Goal: Information Seeking & Learning: Learn about a topic

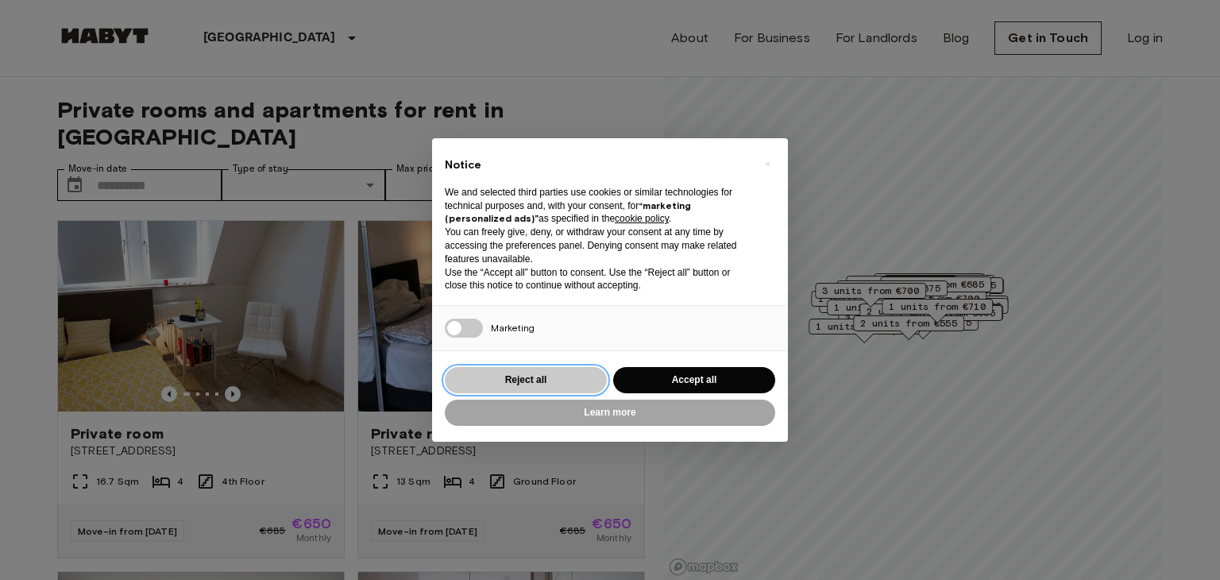
click at [546, 382] on button "Reject all" at bounding box center [526, 380] width 162 height 26
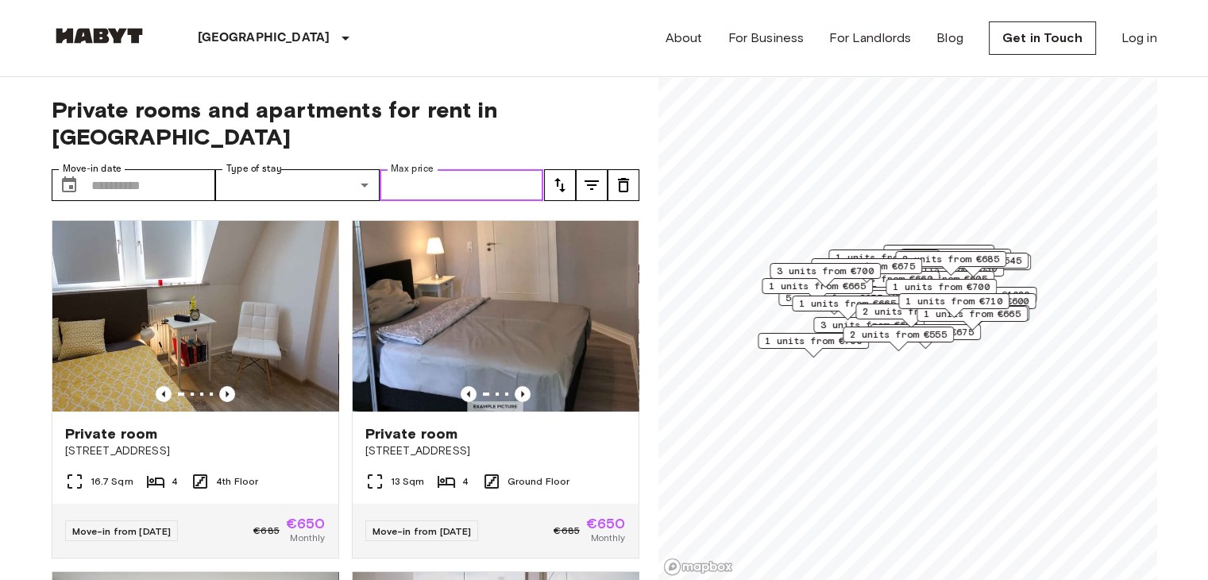
click at [494, 169] on input "Max price" at bounding box center [462, 185] width 164 height 32
type input "***"
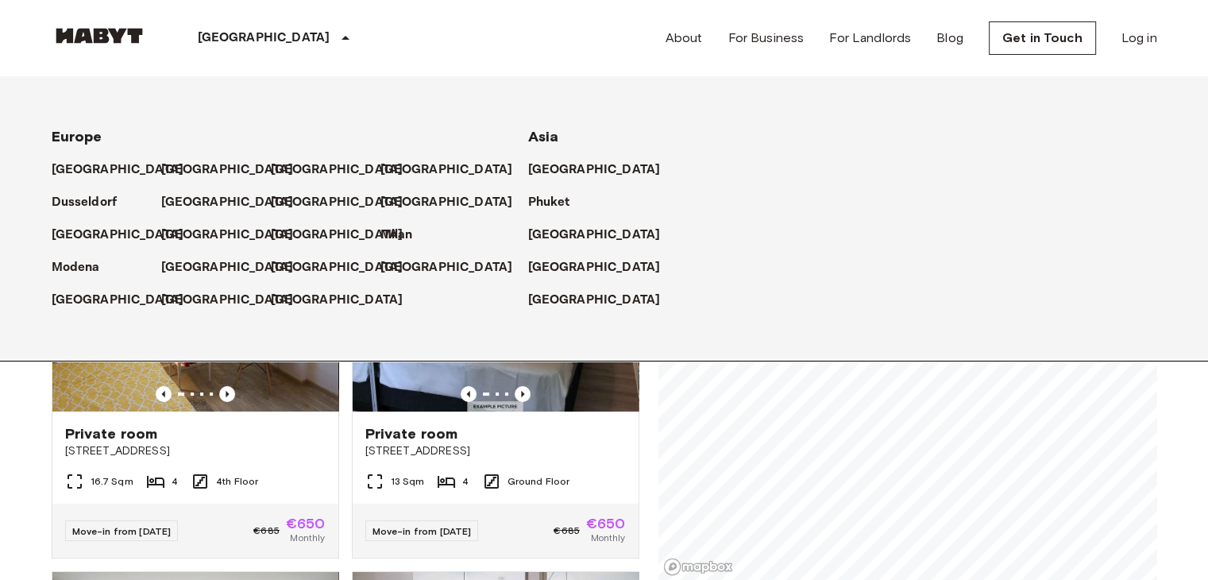
click at [336, 37] on icon at bounding box center [345, 38] width 19 height 19
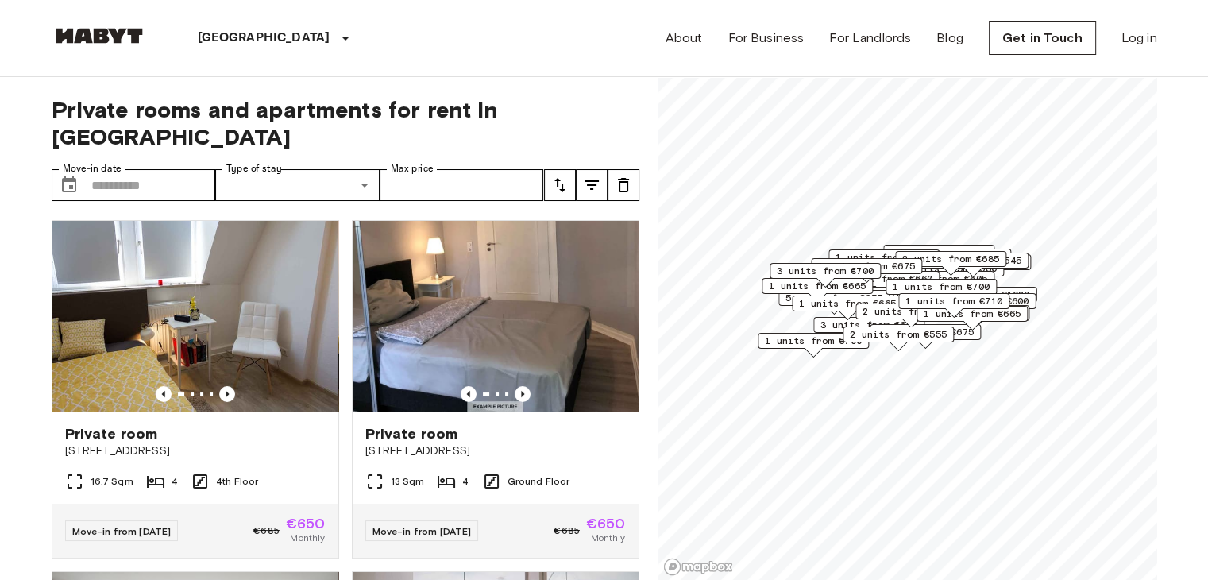
click at [336, 37] on icon at bounding box center [345, 38] width 19 height 19
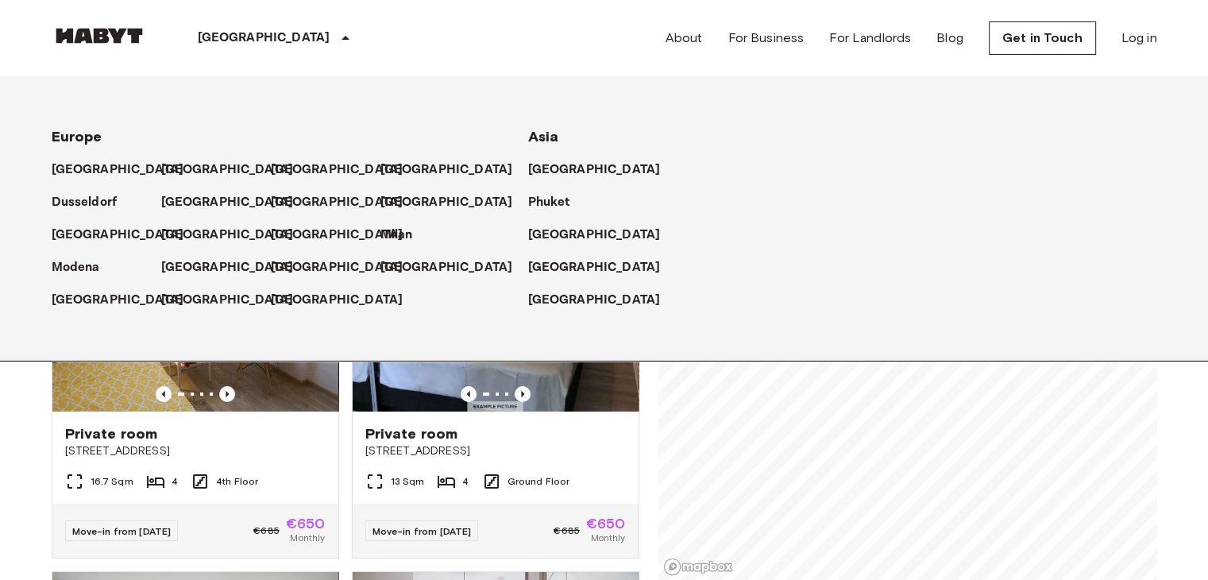
click at [245, 36] on p "[GEOGRAPHIC_DATA]" at bounding box center [264, 38] width 133 height 19
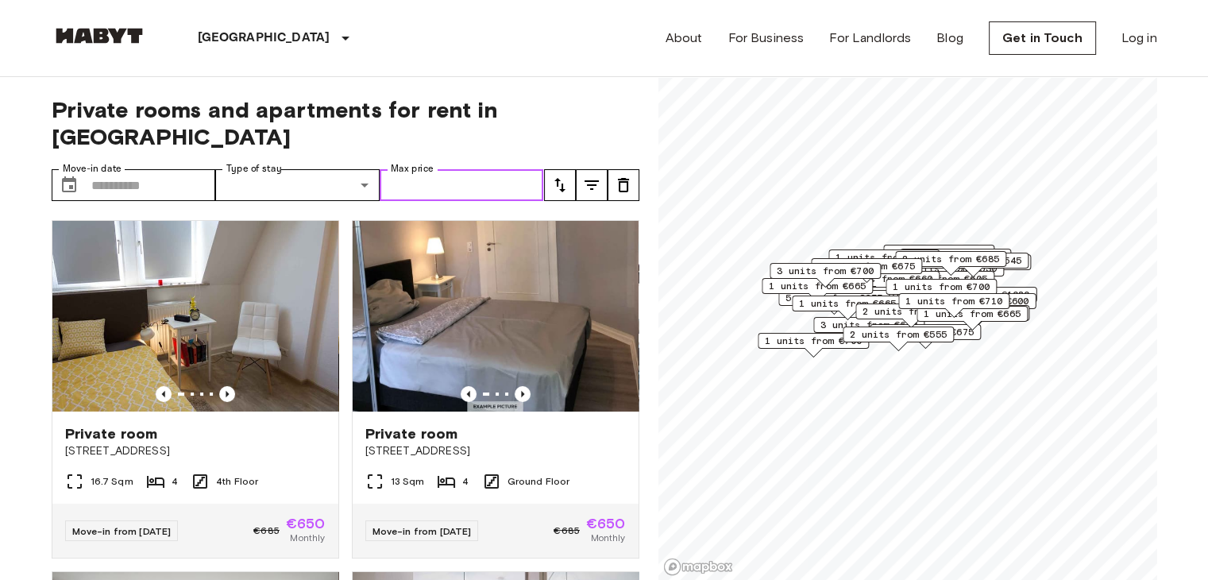
click at [467, 169] on input "Max price" at bounding box center [462, 185] width 164 height 32
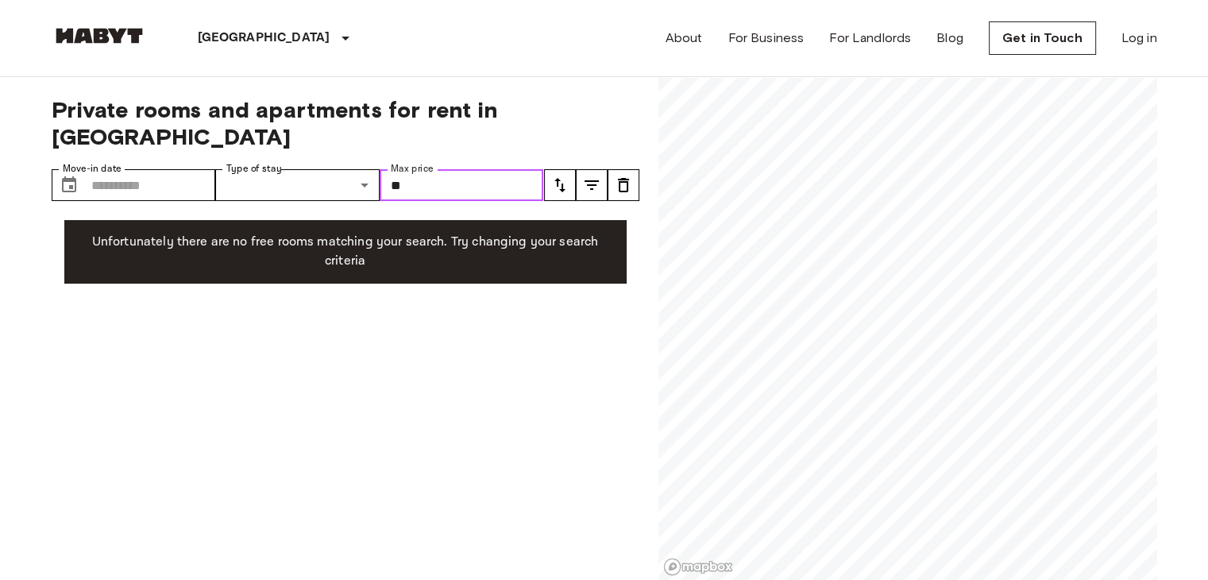
type input "*"
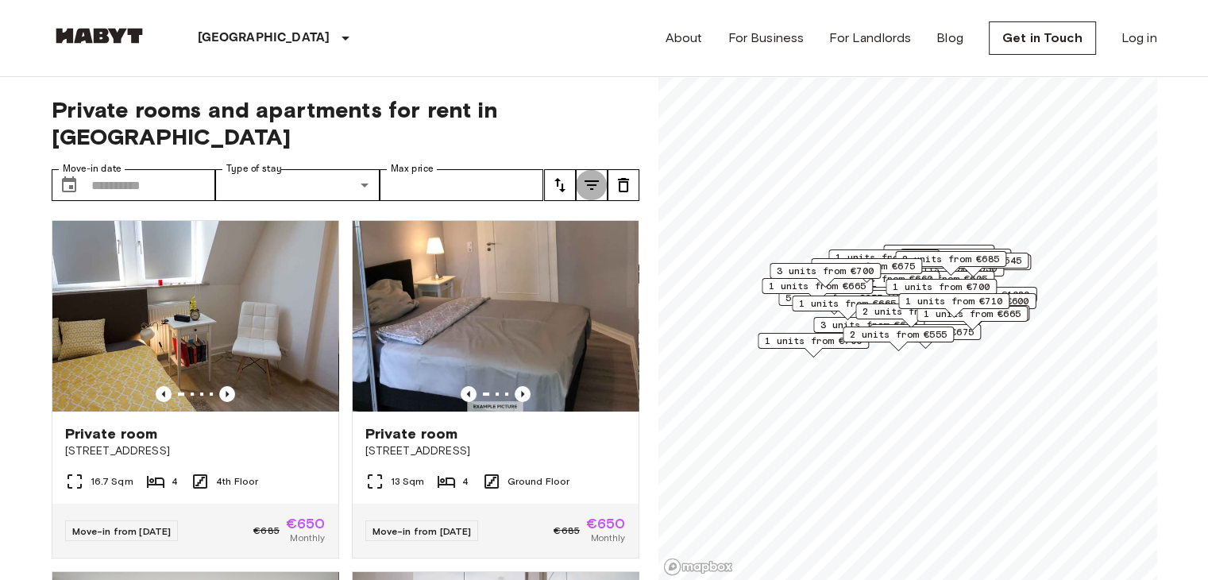
click at [591, 169] on button "tune" at bounding box center [592, 185] width 32 height 32
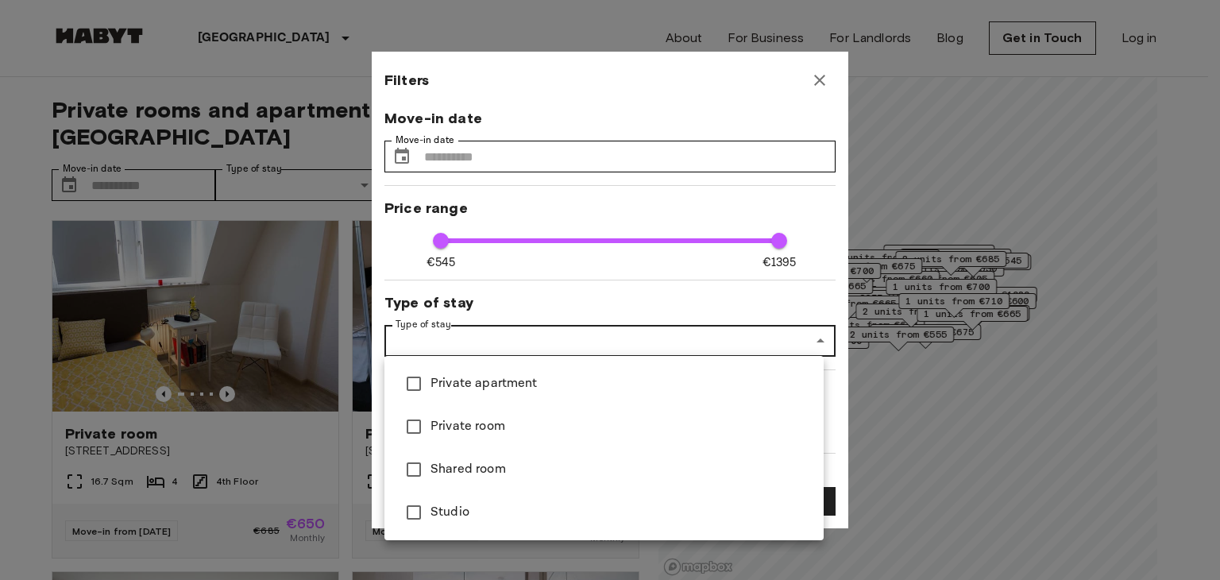
click at [282, 50] on div at bounding box center [610, 290] width 1220 height 580
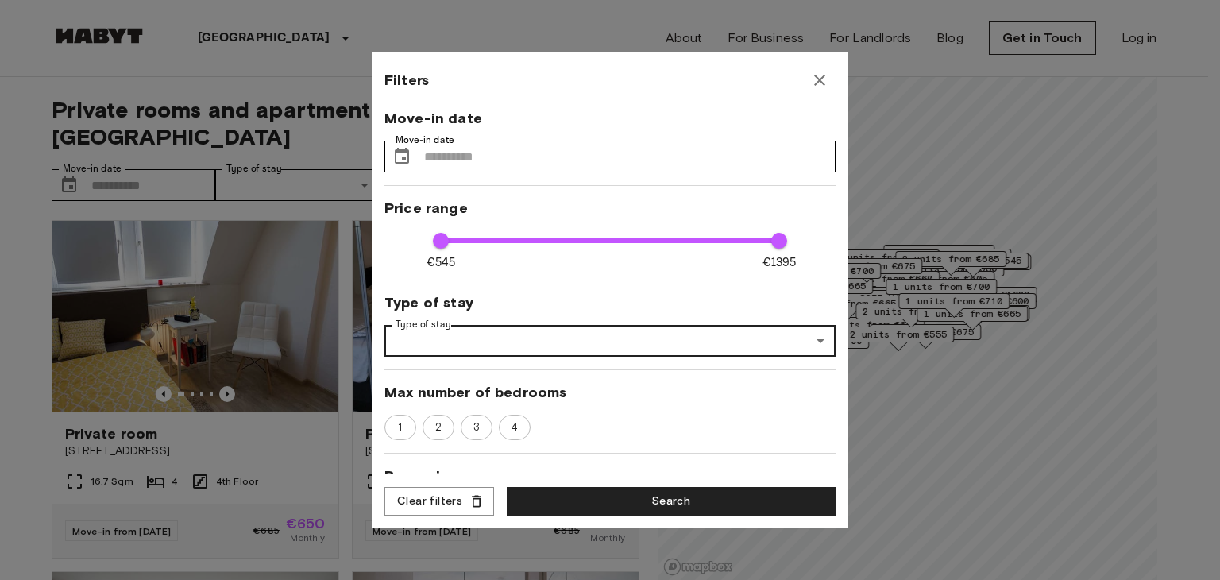
click at [824, 75] on icon "button" at bounding box center [819, 80] width 11 height 11
